Goal: Navigation & Orientation: Find specific page/section

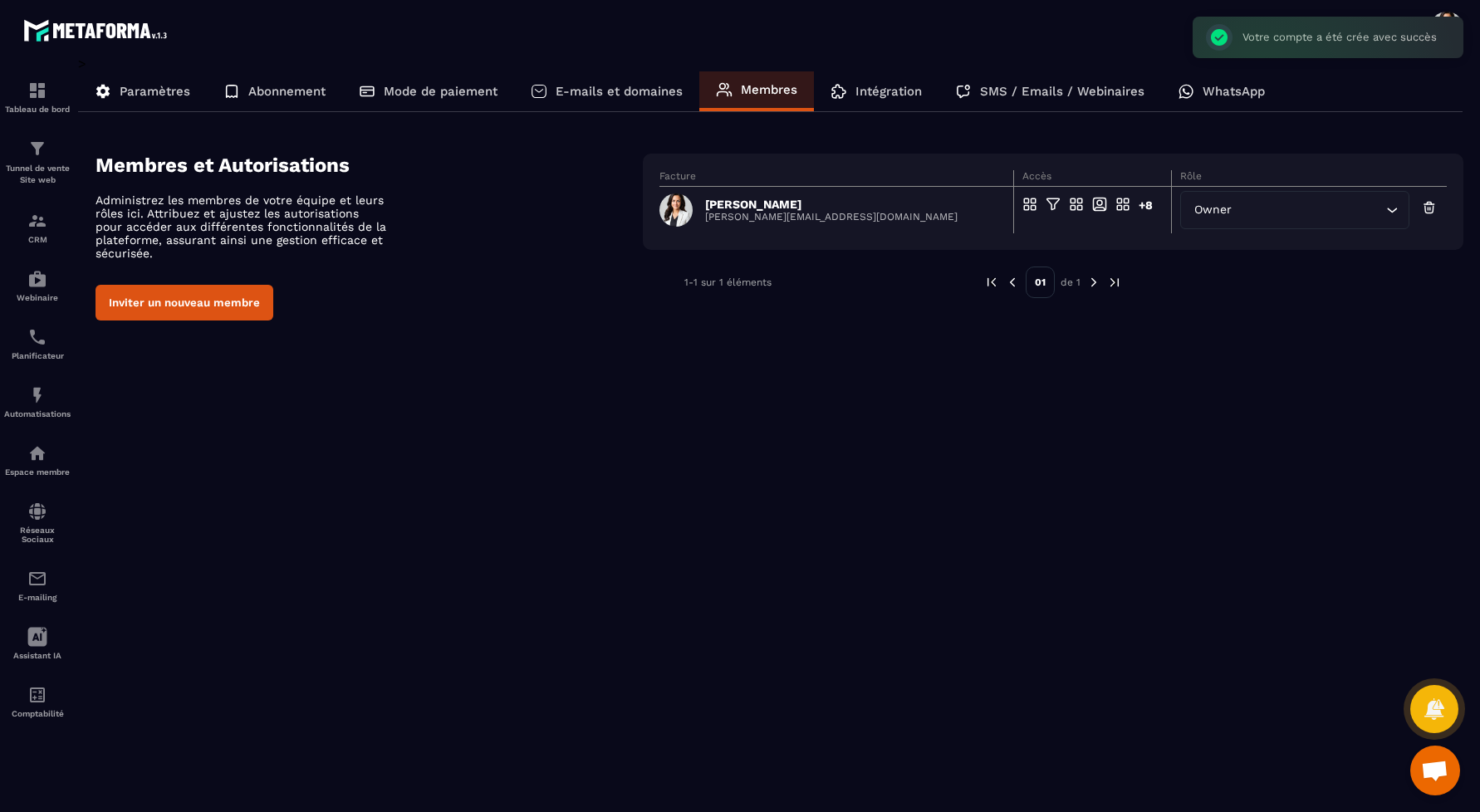
scroll to position [521, 0]
click at [1219, 211] on span "Owner" at bounding box center [1213, 210] width 45 height 18
click at [1049, 201] on div "Accès en modification" at bounding box center [1091, 210] width 139 height 27
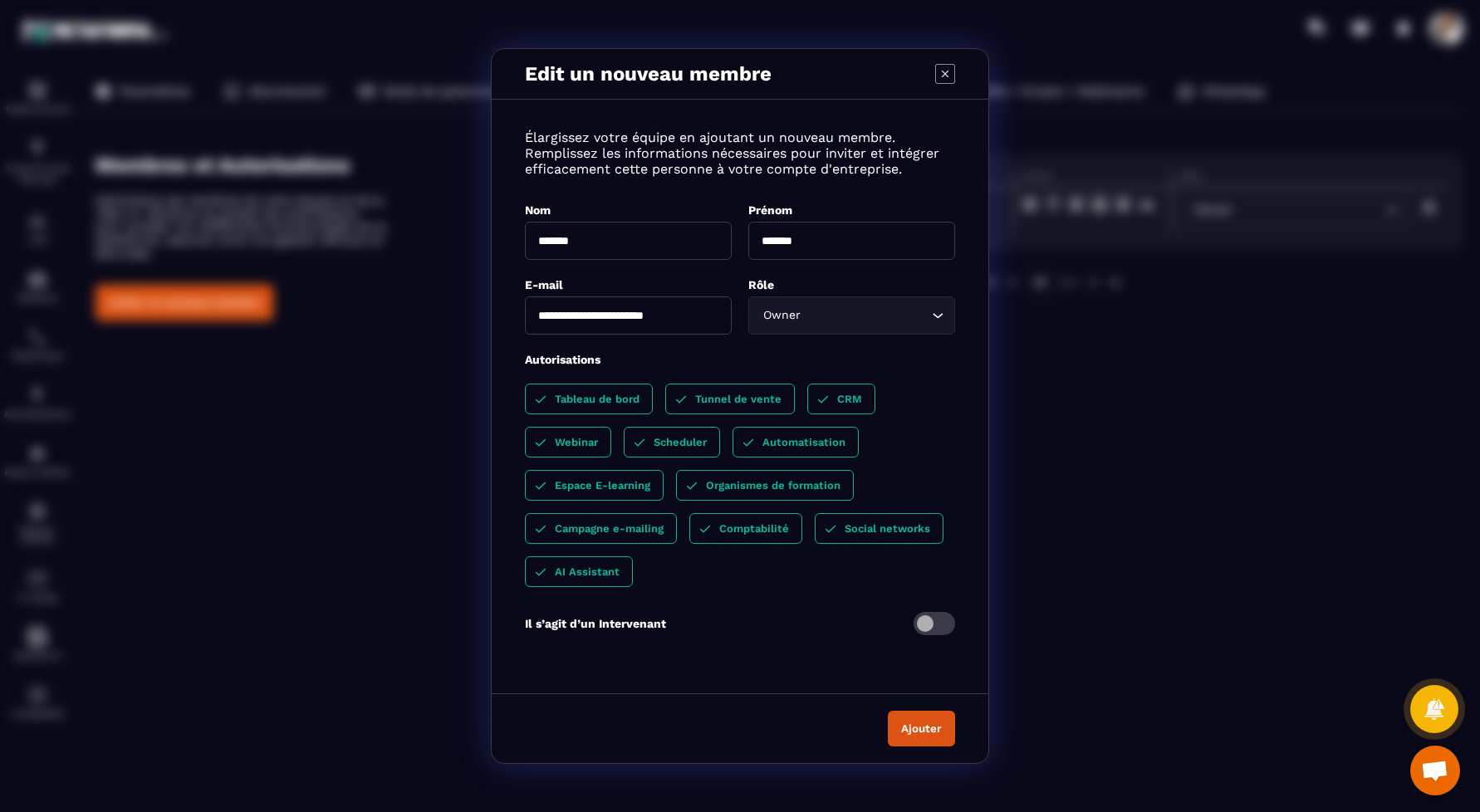
click at [685, 440] on p "Scheduler" at bounding box center [680, 442] width 53 height 12
click at [945, 91] on div "Edit un nouveau membre" at bounding box center [740, 74] width 497 height 50
click at [944, 71] on icon "Modal window" at bounding box center [945, 73] width 20 height 20
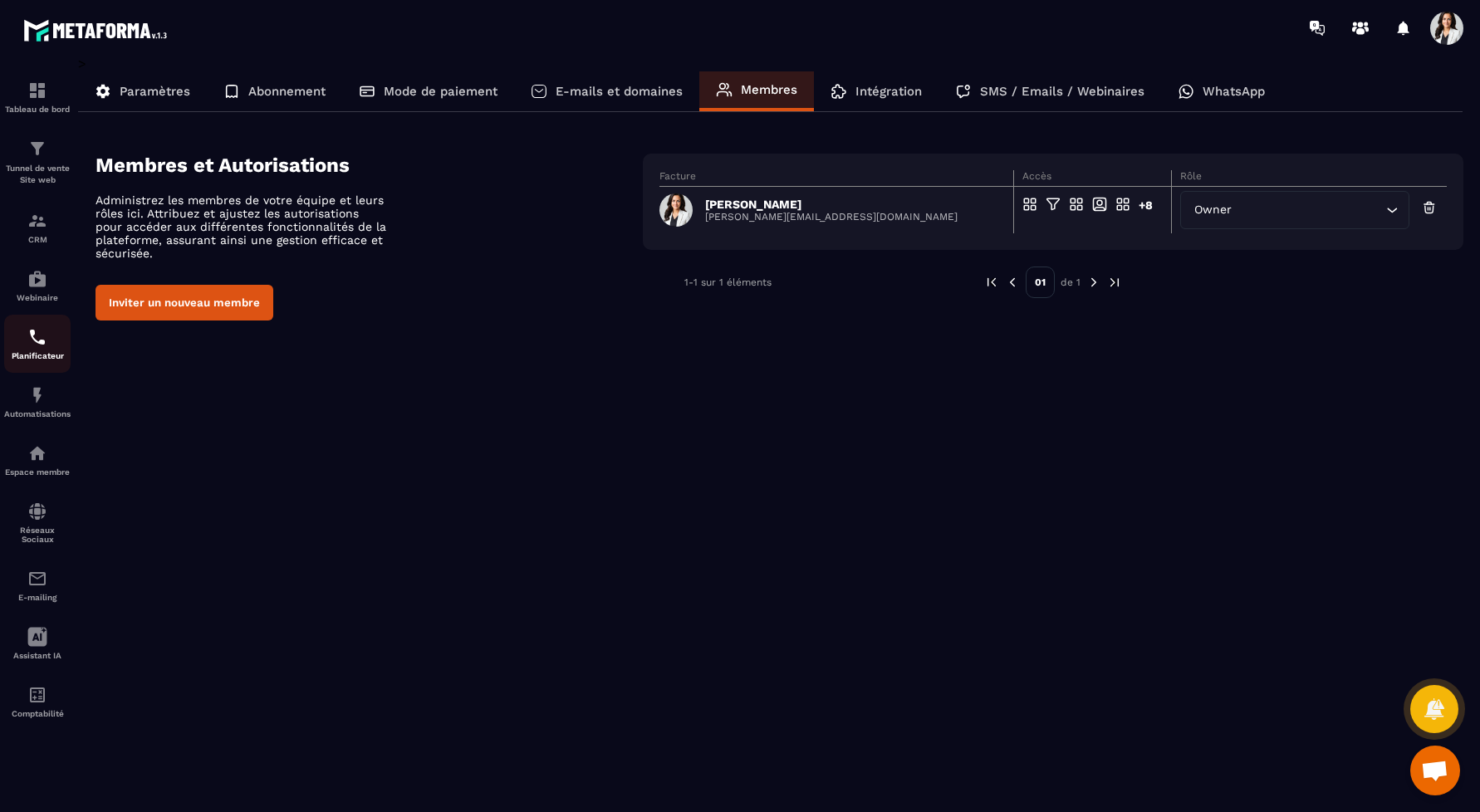
click at [40, 353] on p "Planificateur" at bounding box center [37, 356] width 66 height 9
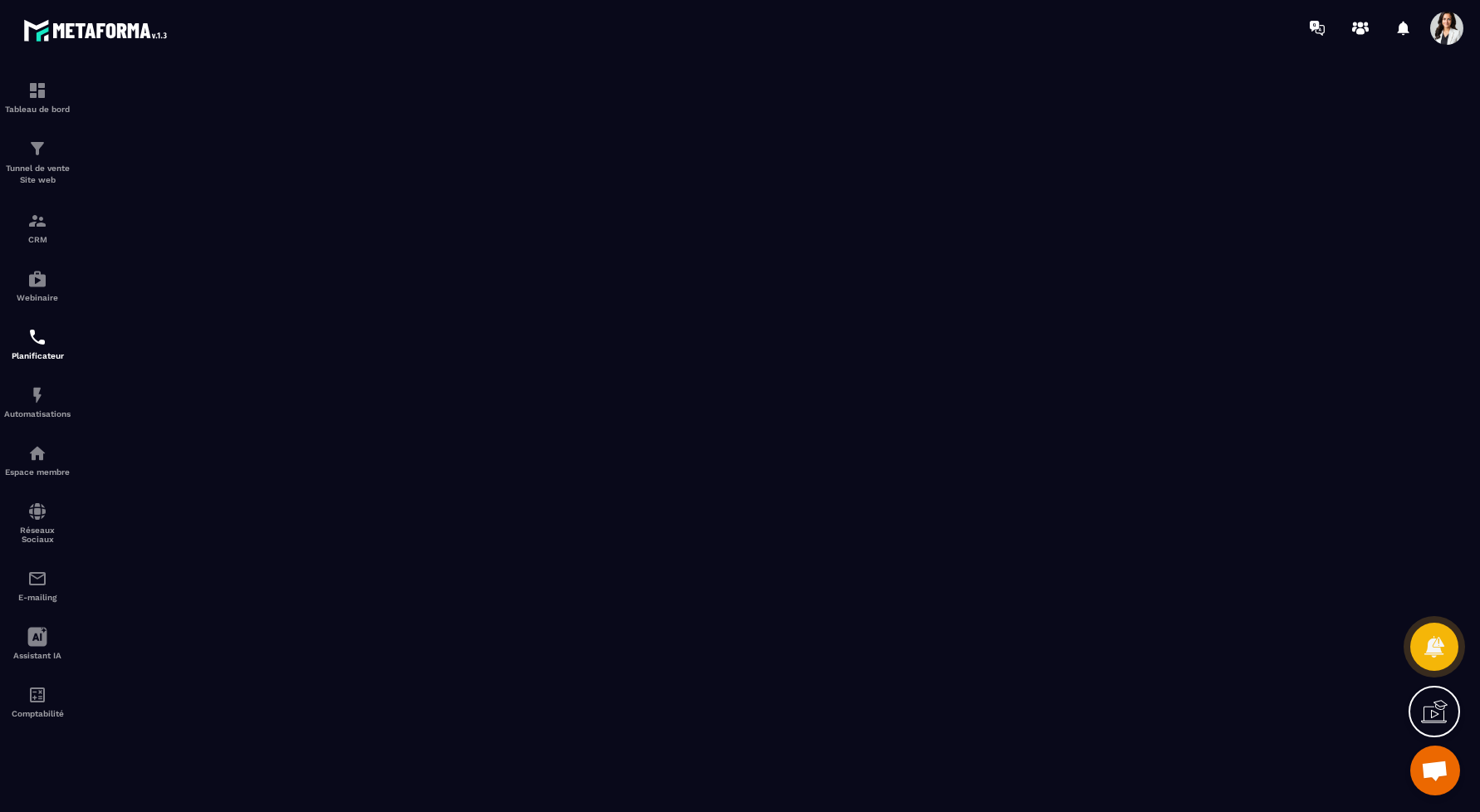
click at [629, 66] on section "Tableau de bord Tunnel de vente Site web CRM Webinaire Planificateur Automatisa…" at bounding box center [740, 434] width 1480 height 757
click at [45, 251] on link "CRM" at bounding box center [37, 227] width 66 height 58
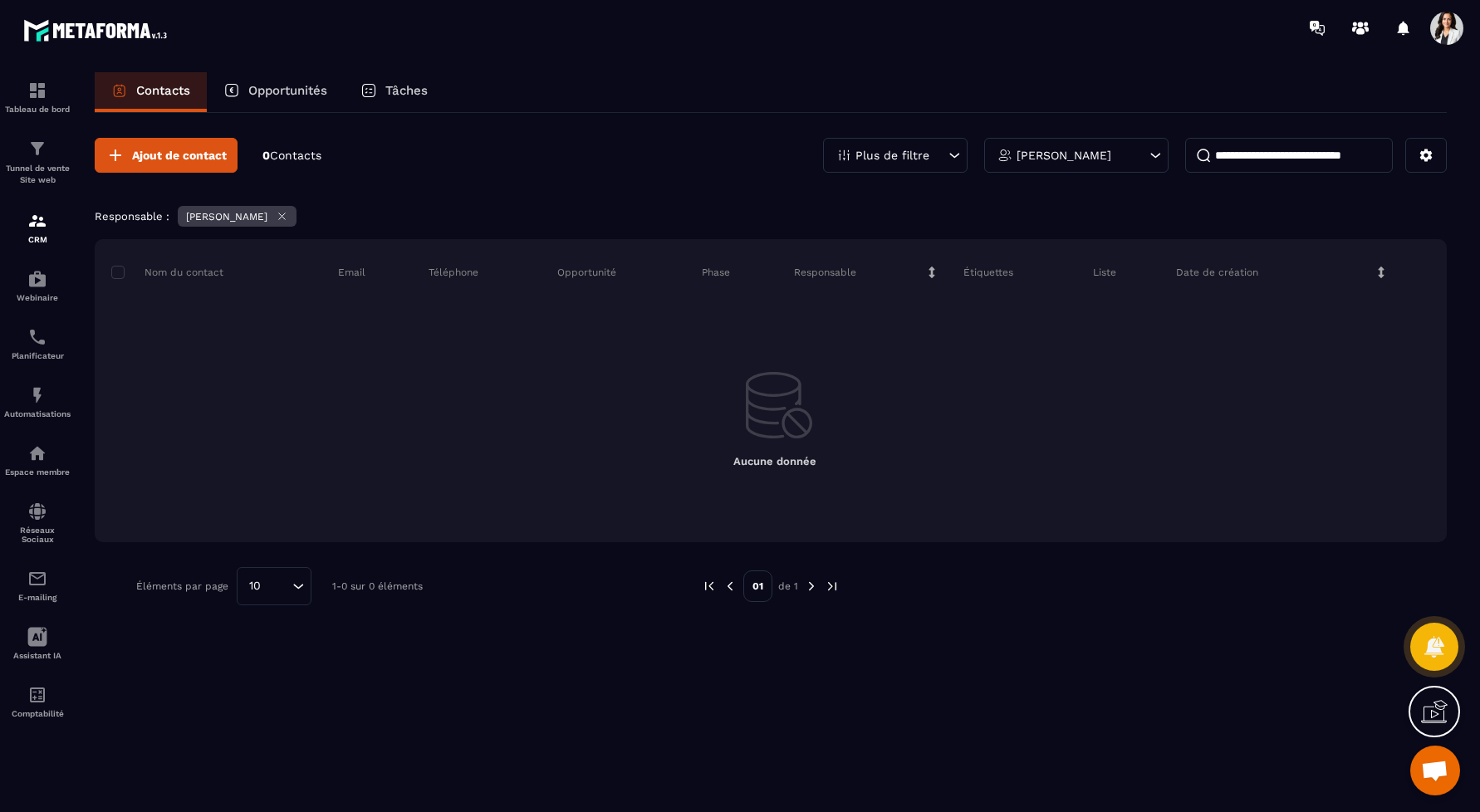
click at [1084, 152] on p "[PERSON_NAME]" at bounding box center [1064, 155] width 95 height 11
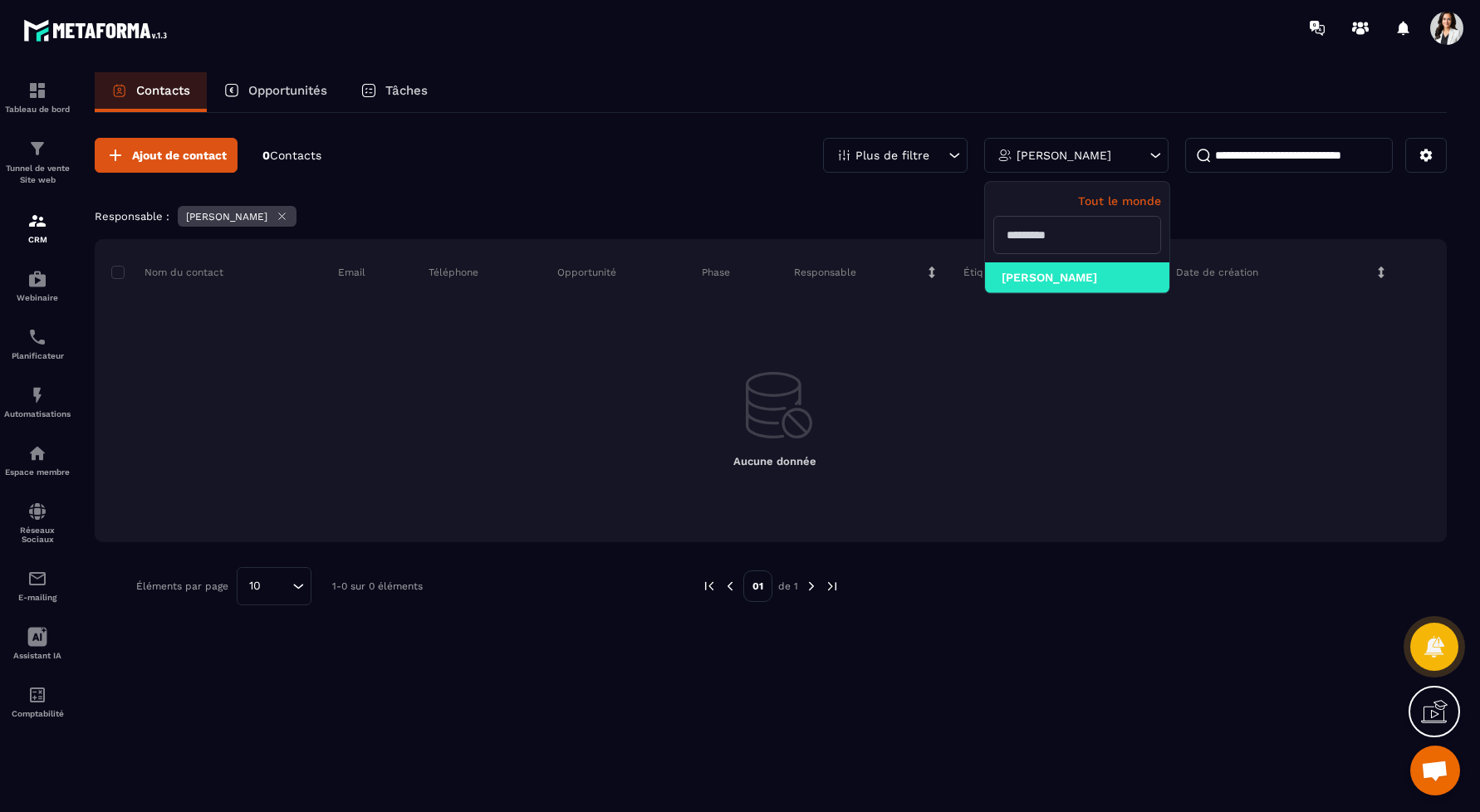
click at [526, 177] on div "Ajout de contact 0 Contacts Plus de filtre [PERSON_NAME] Tout le monde [PERSON_…" at bounding box center [771, 371] width 1353 height 518
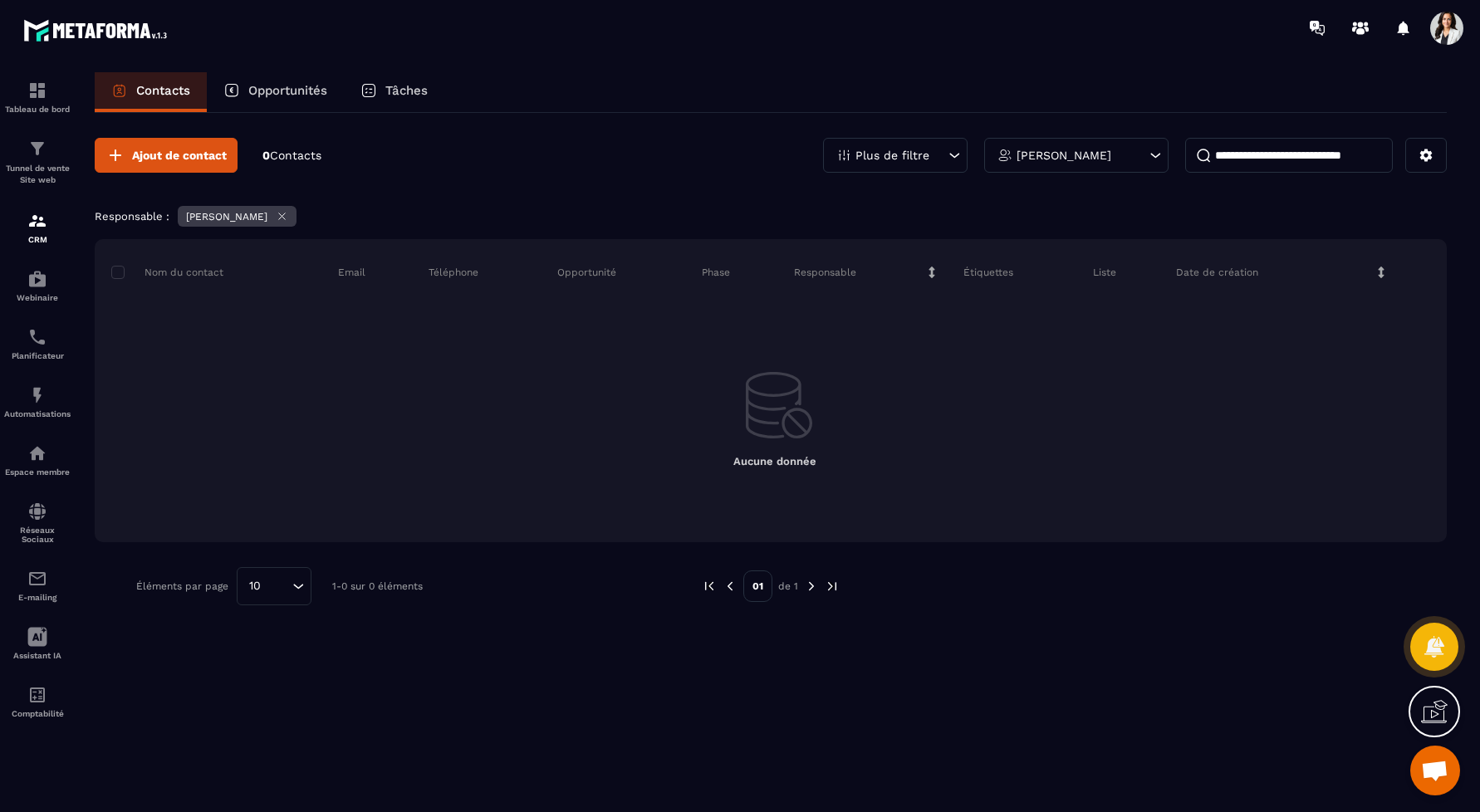
click at [289, 157] on span "Contacts" at bounding box center [295, 156] width 51 height 13
click at [175, 154] on span "Ajout de contact" at bounding box center [180, 155] width 95 height 16
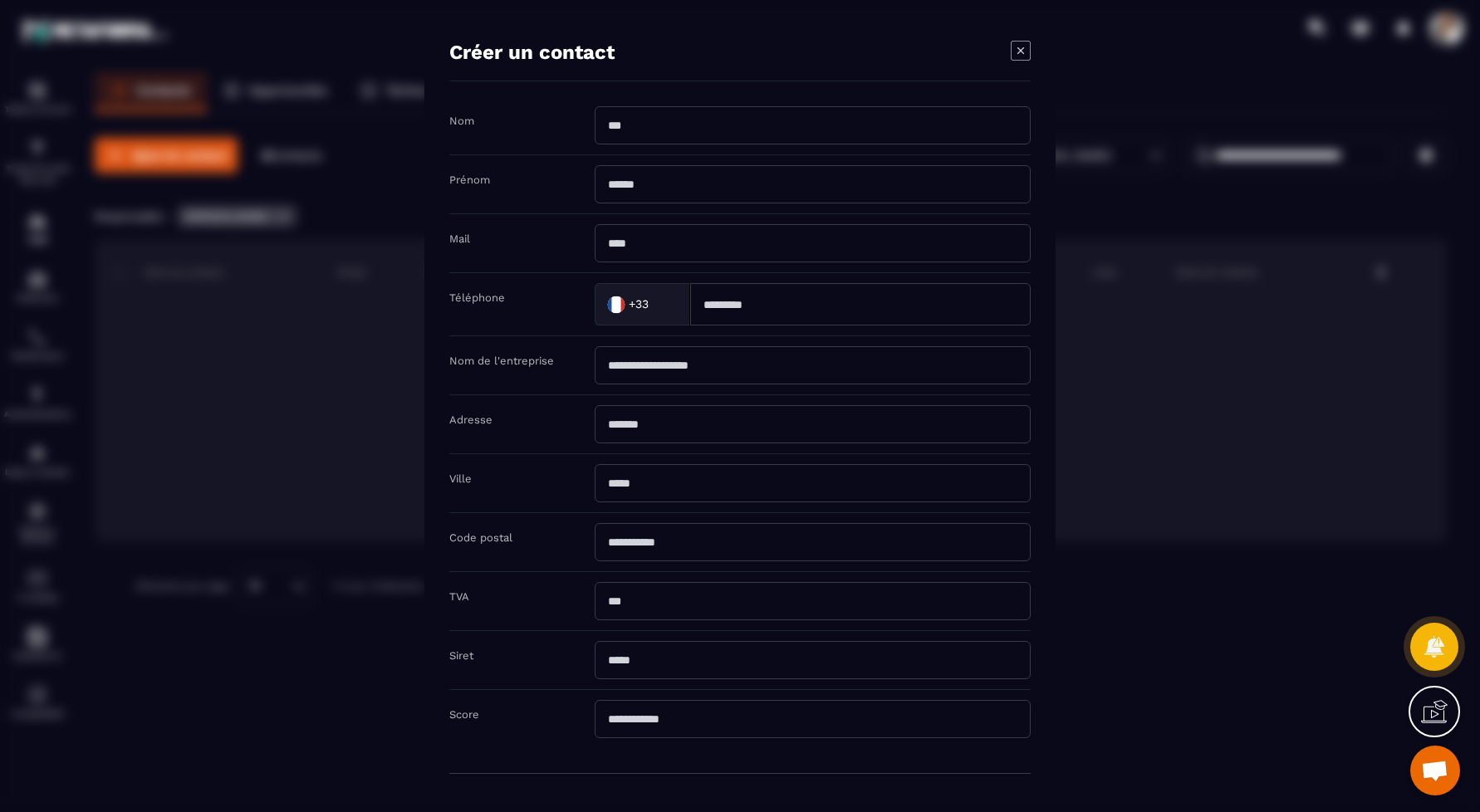
click at [1022, 48] on icon "Modal window" at bounding box center [1020, 50] width 20 height 20
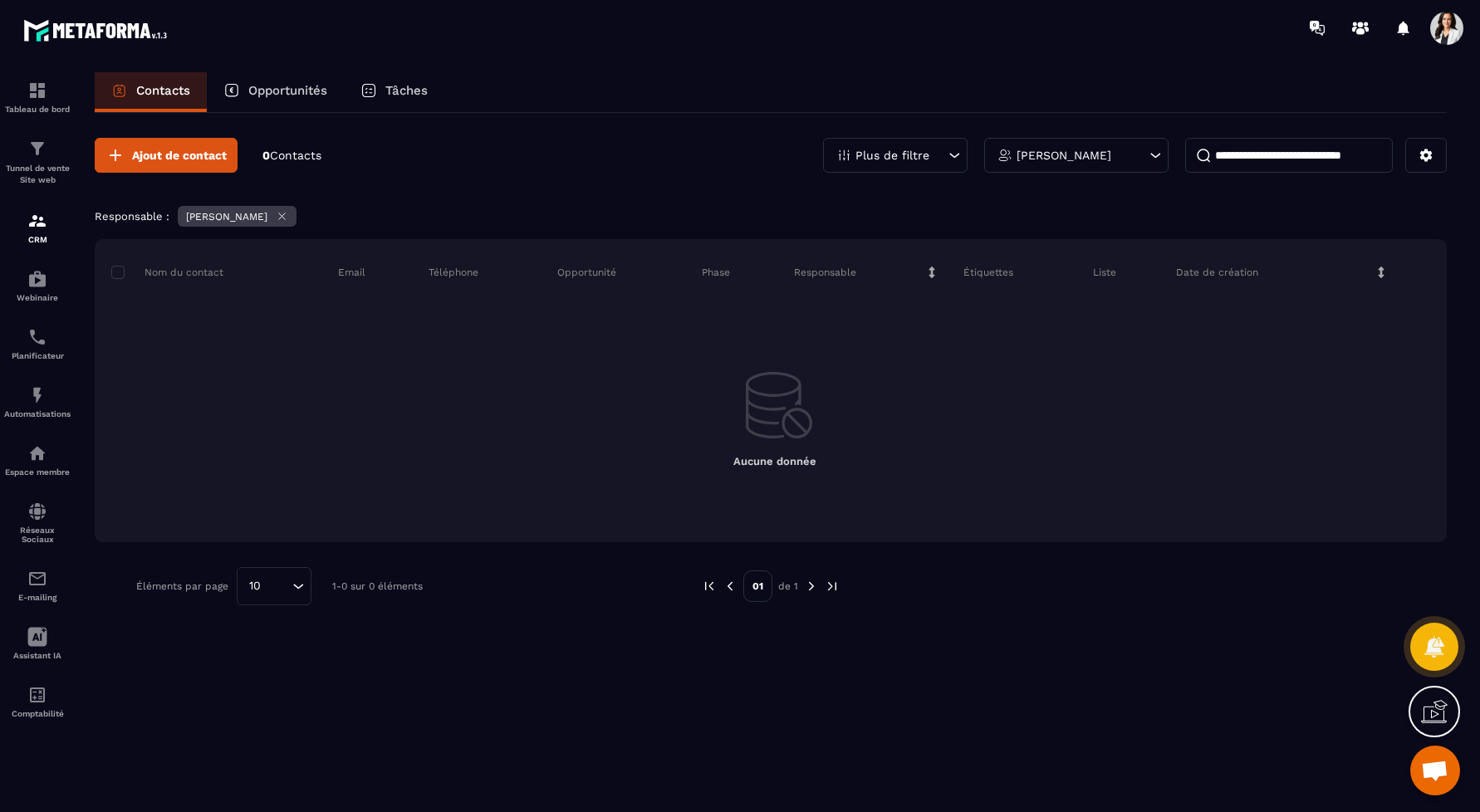
click at [261, 92] on p "Opportunités" at bounding box center [287, 90] width 79 height 15
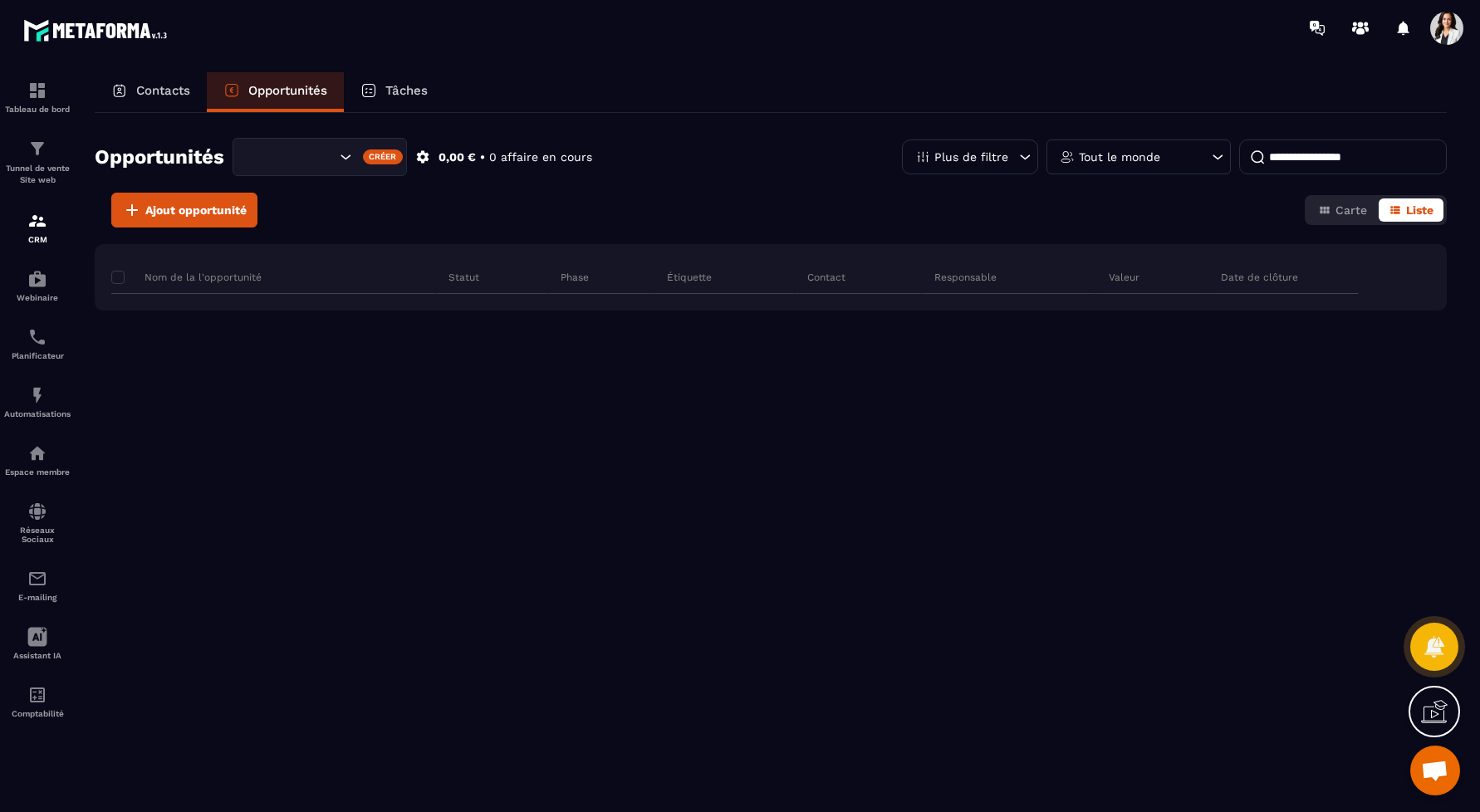
click at [387, 88] on p "Tâches" at bounding box center [407, 90] width 43 height 15
